Goal: Task Accomplishment & Management: Manage account settings

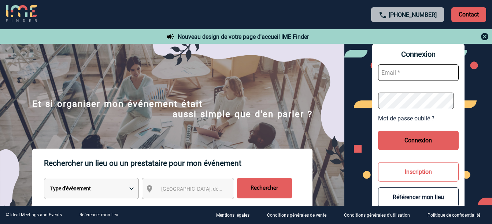
click at [485, 37] on img at bounding box center [485, 36] width 9 height 9
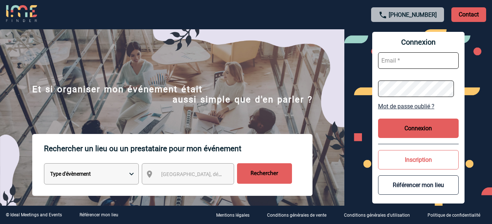
click at [400, 58] on input "text" at bounding box center [418, 60] width 81 height 16
type input "evenementiel@fugafamily.com"
click at [410, 126] on button "Connexion" at bounding box center [418, 128] width 81 height 19
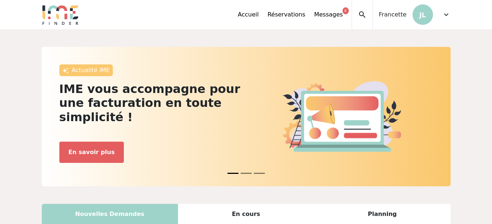
click at [446, 16] on span "expand_more" at bounding box center [446, 14] width 9 height 9
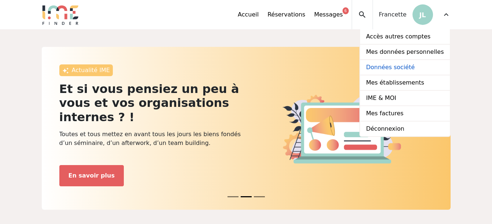
click at [403, 62] on link "Données société" at bounding box center [404, 67] width 89 height 15
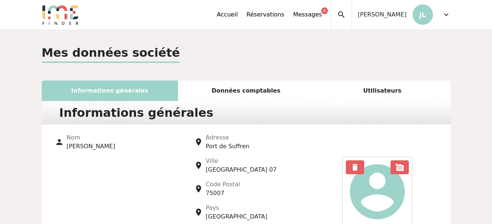
click at [447, 14] on span "expand_more" at bounding box center [446, 14] width 9 height 9
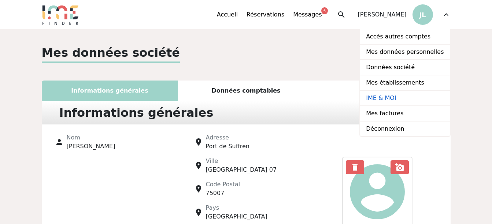
click at [395, 100] on link "IME & MOI" at bounding box center [404, 98] width 89 height 15
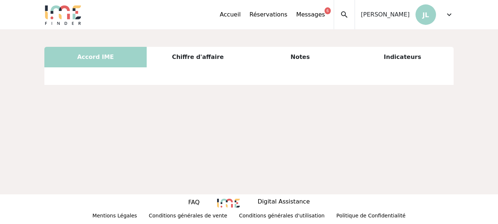
click at [448, 16] on span "expand_more" at bounding box center [449, 14] width 9 height 9
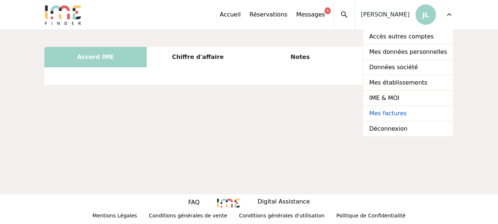
click at [398, 111] on link "Mes factures" at bounding box center [407, 113] width 89 height 15
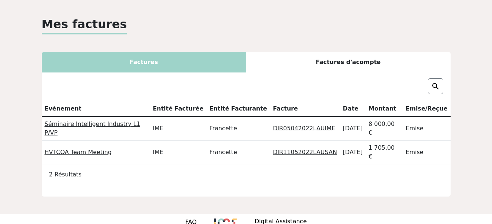
scroll to position [34, 0]
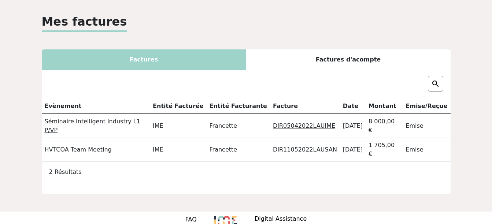
click at [287, 122] on link "DIR05042022LAUIME" at bounding box center [304, 125] width 62 height 7
click at [292, 146] on link "DIR11052022LAUSAN" at bounding box center [305, 149] width 64 height 7
click at [352, 60] on div "Factures d'acompte" at bounding box center [348, 59] width 205 height 21
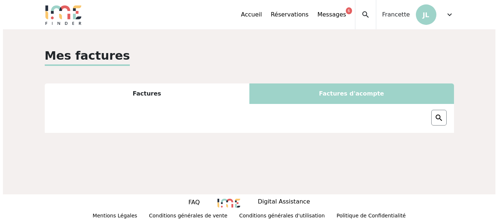
scroll to position [0, 0]
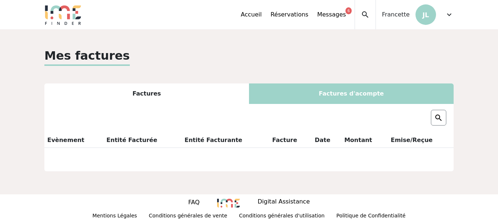
click at [450, 15] on span "expand_more" at bounding box center [449, 14] width 9 height 9
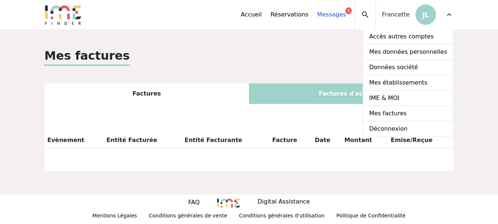
click at [336, 14] on link "Messages 6" at bounding box center [331, 14] width 29 height 9
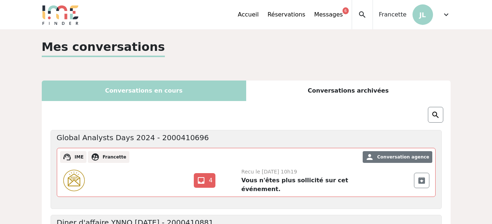
click at [445, 14] on span "expand_more" at bounding box center [446, 14] width 9 height 9
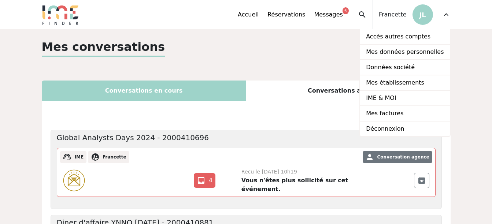
click at [391, 12] on span "Francette" at bounding box center [393, 14] width 28 height 9
click at [397, 100] on link "IME & MOI" at bounding box center [404, 98] width 89 height 15
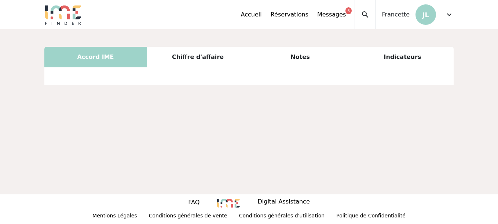
click at [193, 55] on div "Chiffre d'affaire" at bounding box center [198, 57] width 102 height 21
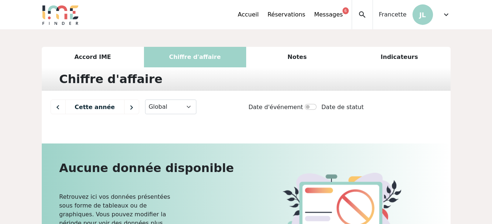
click at [301, 57] on div "Notes" at bounding box center [297, 57] width 102 height 21
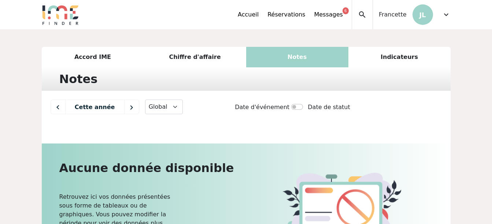
click at [392, 58] on div "Indicateurs" at bounding box center [400, 57] width 102 height 21
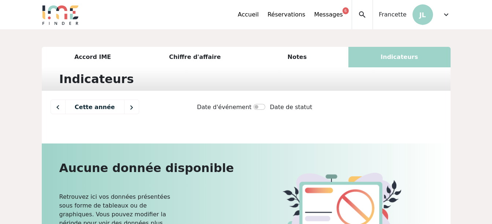
click at [87, 55] on div "Accord IME" at bounding box center [93, 57] width 102 height 21
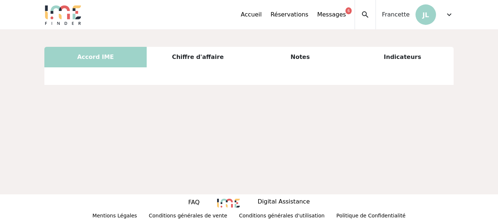
click at [203, 64] on div "Chiffre d'affaire" at bounding box center [198, 57] width 102 height 21
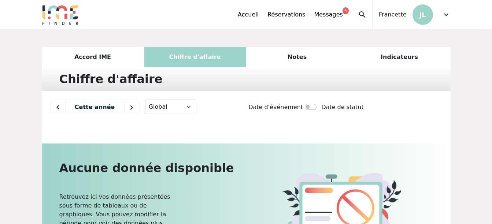
click at [447, 14] on span "expand_more" at bounding box center [446, 14] width 9 height 9
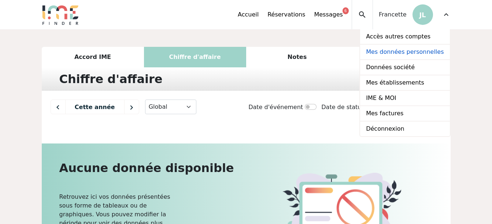
click at [401, 52] on link "Mes données personnelles" at bounding box center [404, 52] width 89 height 15
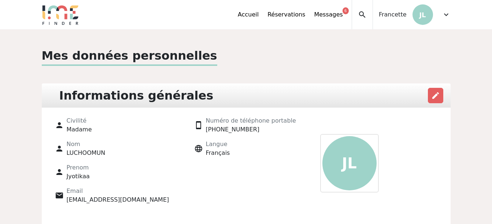
click at [445, 17] on span "expand_more" at bounding box center [446, 14] width 9 height 9
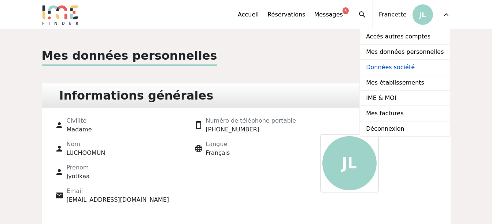
click at [395, 67] on link "Données société" at bounding box center [404, 67] width 89 height 15
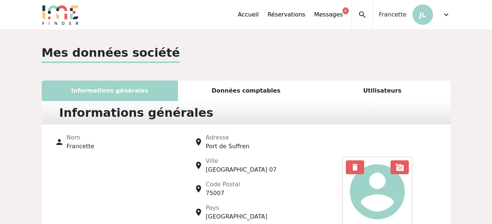
click at [448, 17] on span "expand_more" at bounding box center [446, 14] width 9 height 9
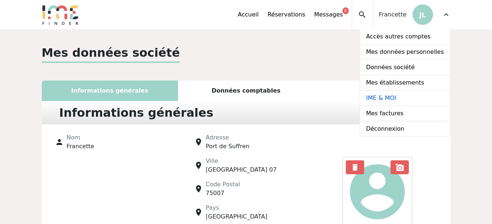
click at [391, 98] on link "IME & MOI" at bounding box center [404, 98] width 89 height 15
